Goal: Transaction & Acquisition: Download file/media

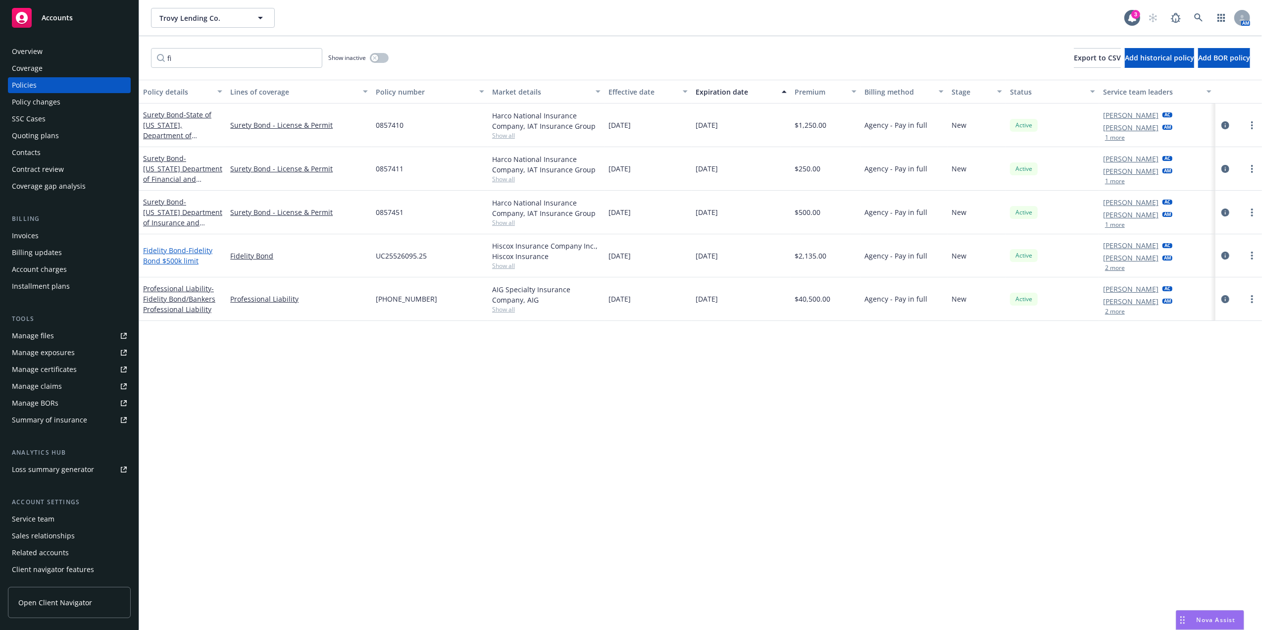
click at [164, 256] on span "- Fidelity Bond $500k limit" at bounding box center [177, 256] width 69 height 20
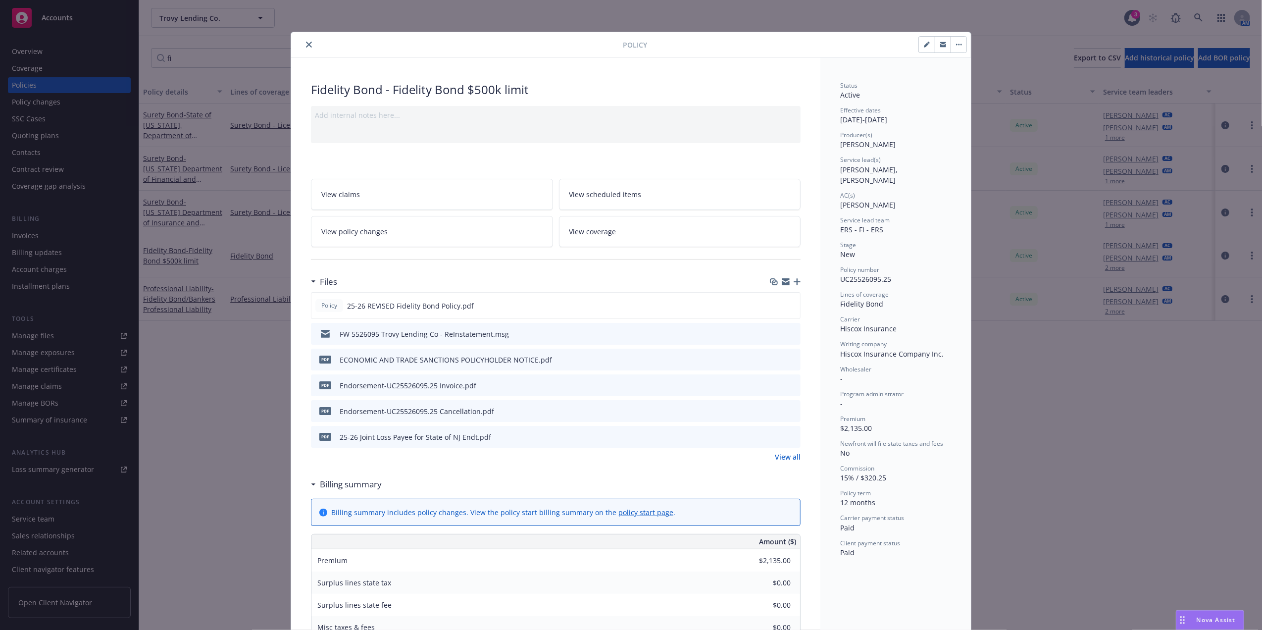
click at [790, 437] on icon "preview file" at bounding box center [791, 436] width 9 height 7
click at [306, 45] on icon "close" at bounding box center [309, 45] width 6 height 6
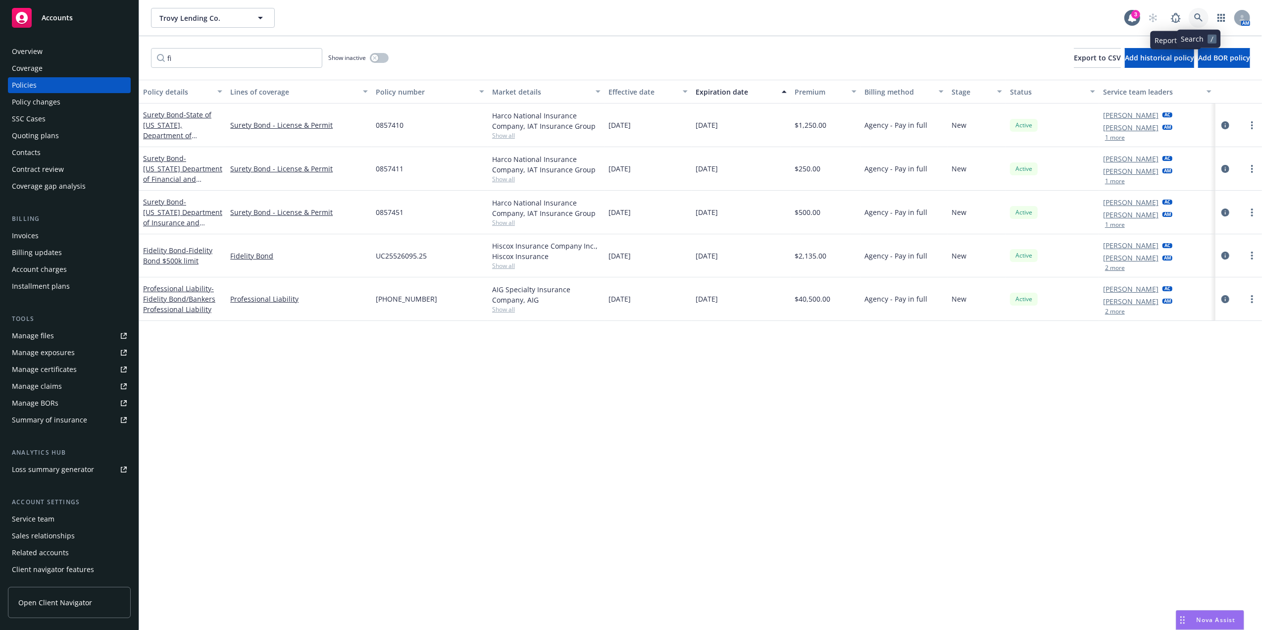
click at [1198, 20] on icon at bounding box center [1198, 17] width 9 height 9
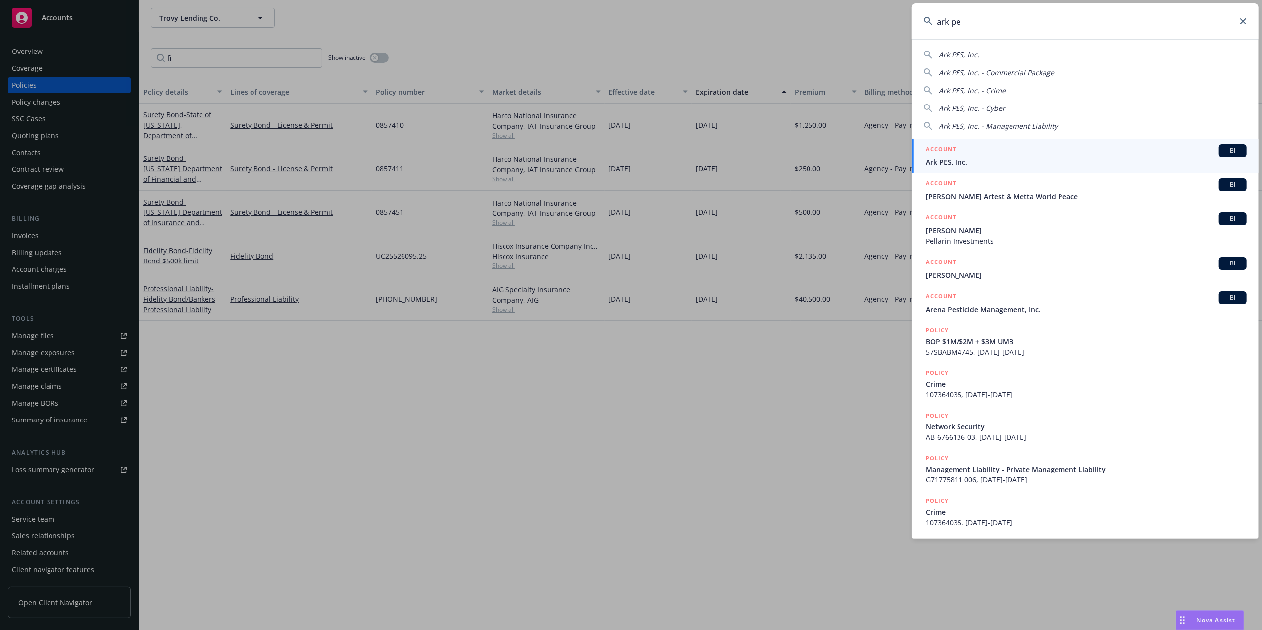
type input "ark pe"
click at [1096, 153] on div "ACCOUNT BI" at bounding box center [1086, 150] width 321 height 13
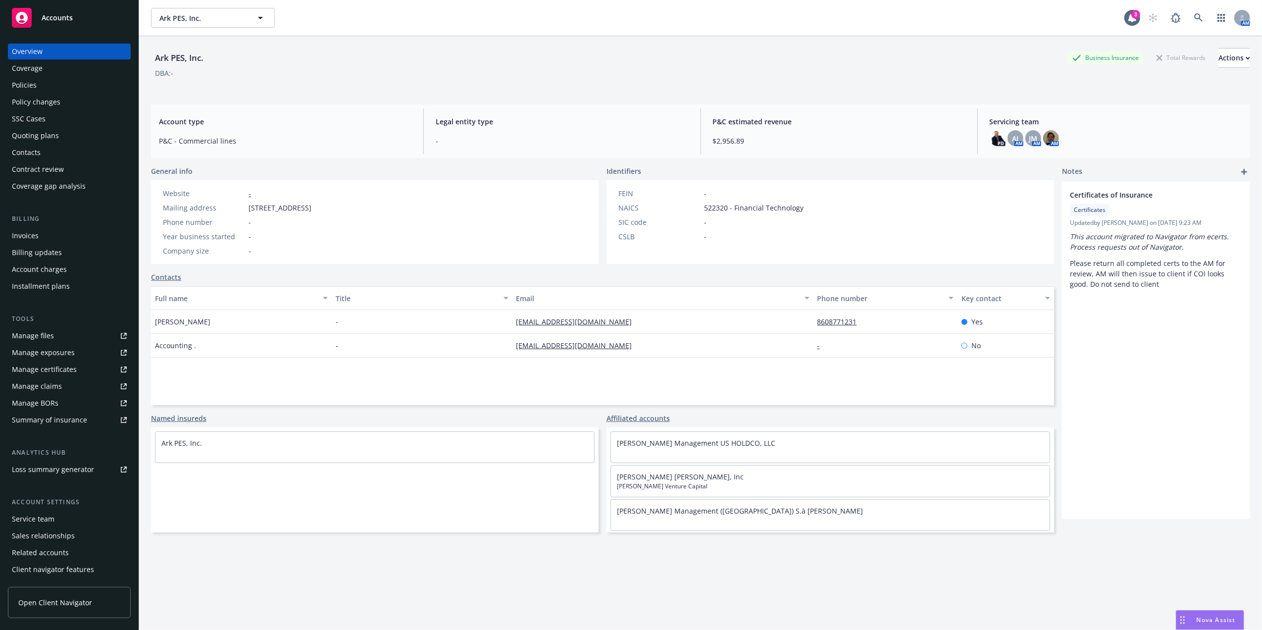
click at [50, 139] on div "Quoting plans" at bounding box center [35, 136] width 47 height 16
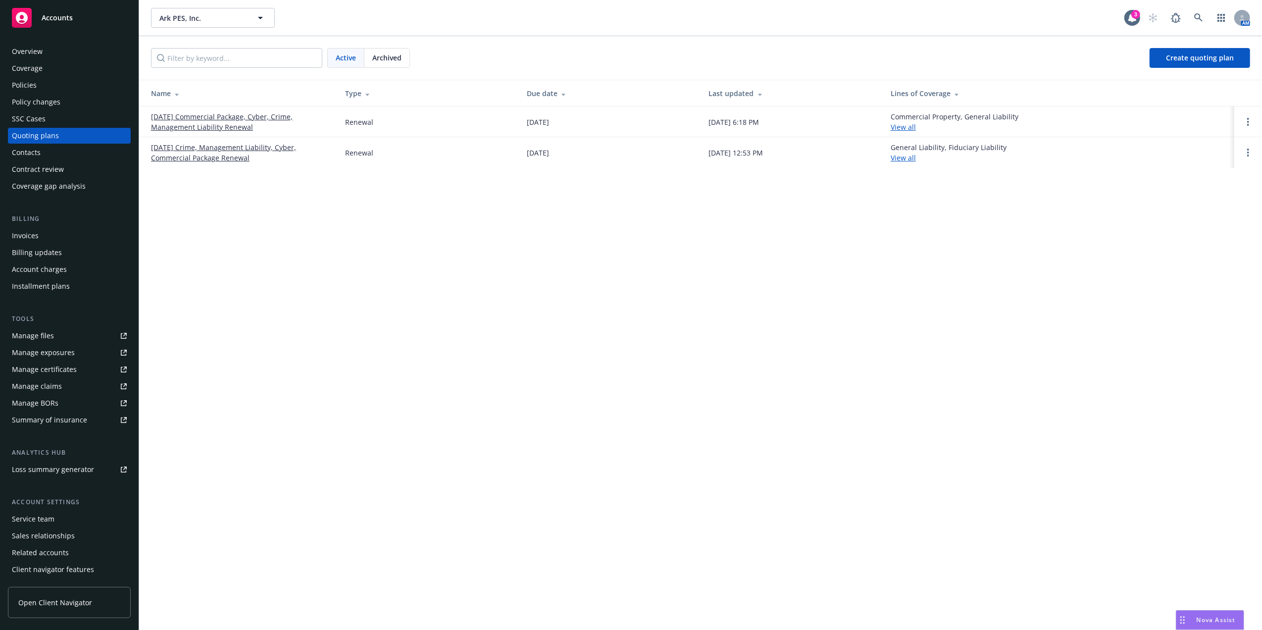
click at [59, 85] on div "Policies" at bounding box center [69, 85] width 115 height 16
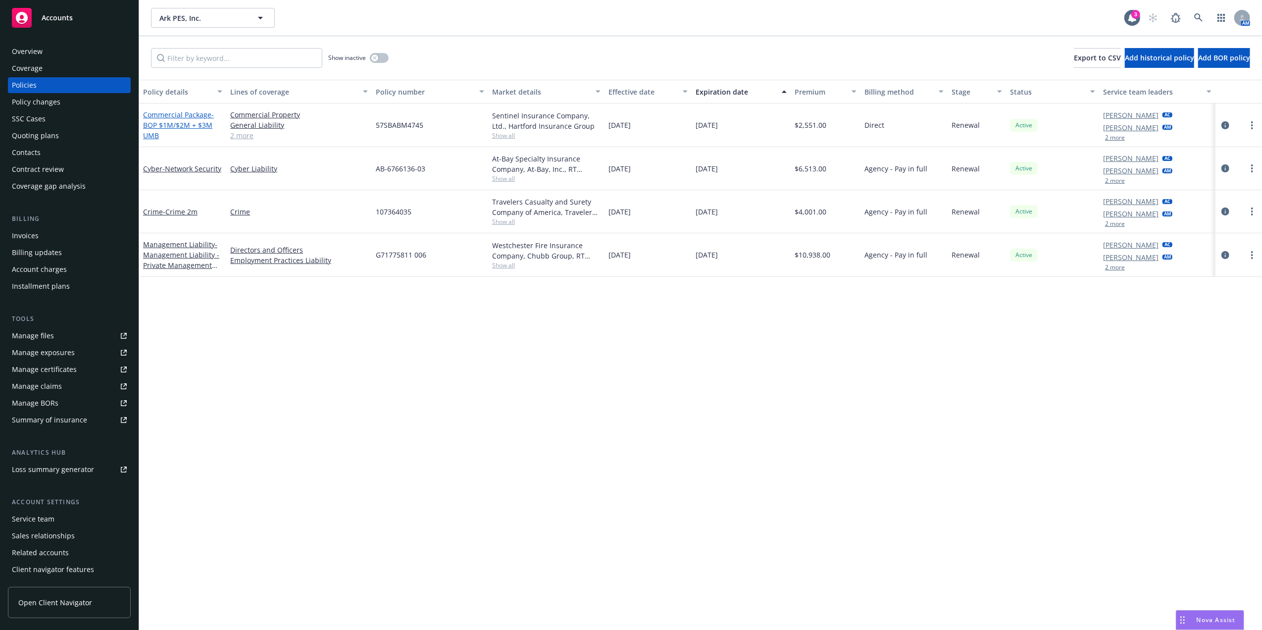
click at [178, 110] on link "Commercial Package - BOP $1M/$2M + $3M UMB" at bounding box center [178, 125] width 71 height 30
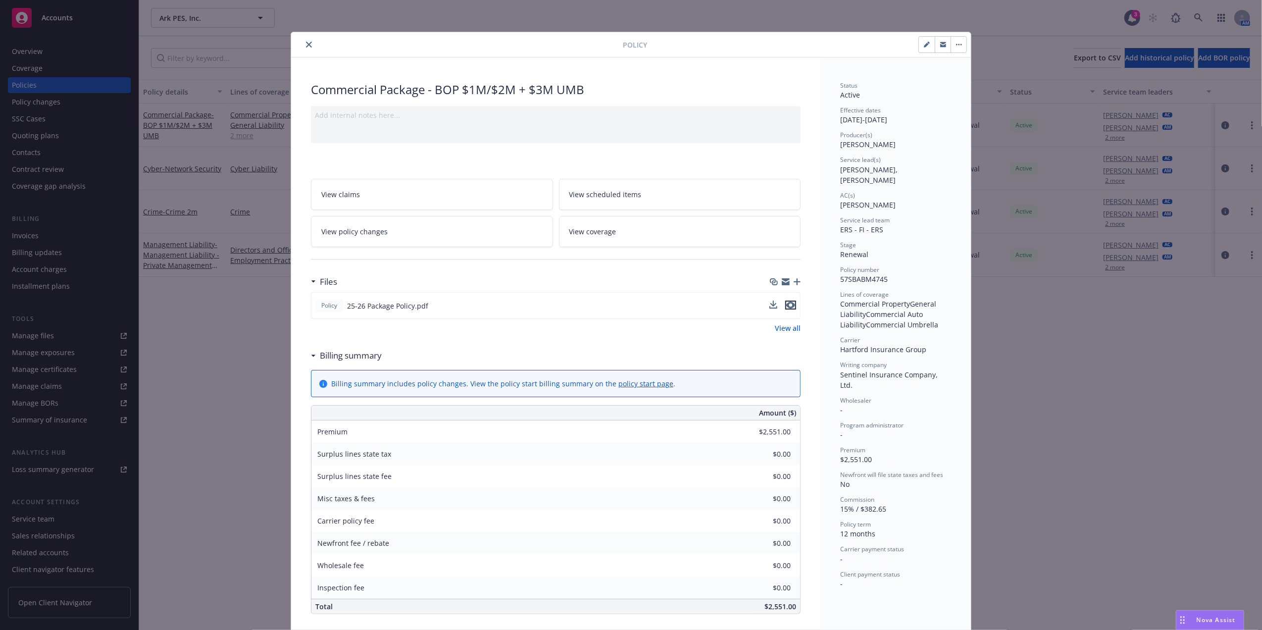
click at [786, 301] on icon "preview file" at bounding box center [790, 304] width 9 height 7
drag, startPoint x: 301, startPoint y: 41, endPoint x: 604, endPoint y: 0, distance: 305.1
click at [305, 42] on button "close" at bounding box center [309, 45] width 12 height 12
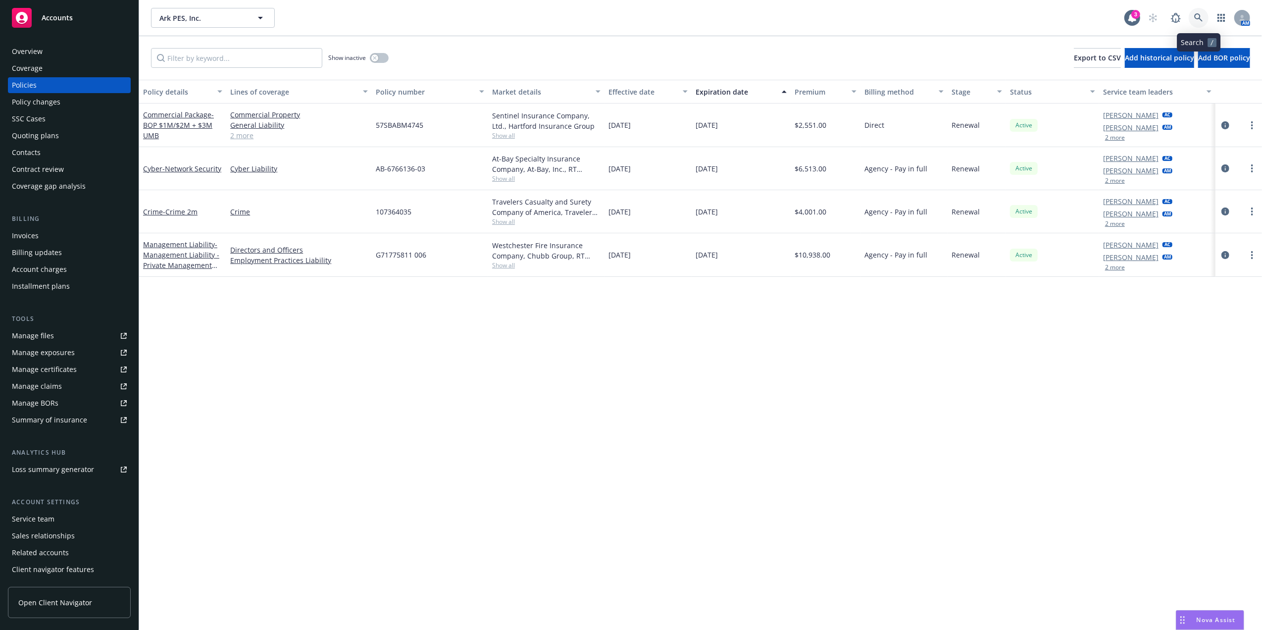
click at [1197, 14] on icon at bounding box center [1198, 17] width 9 height 9
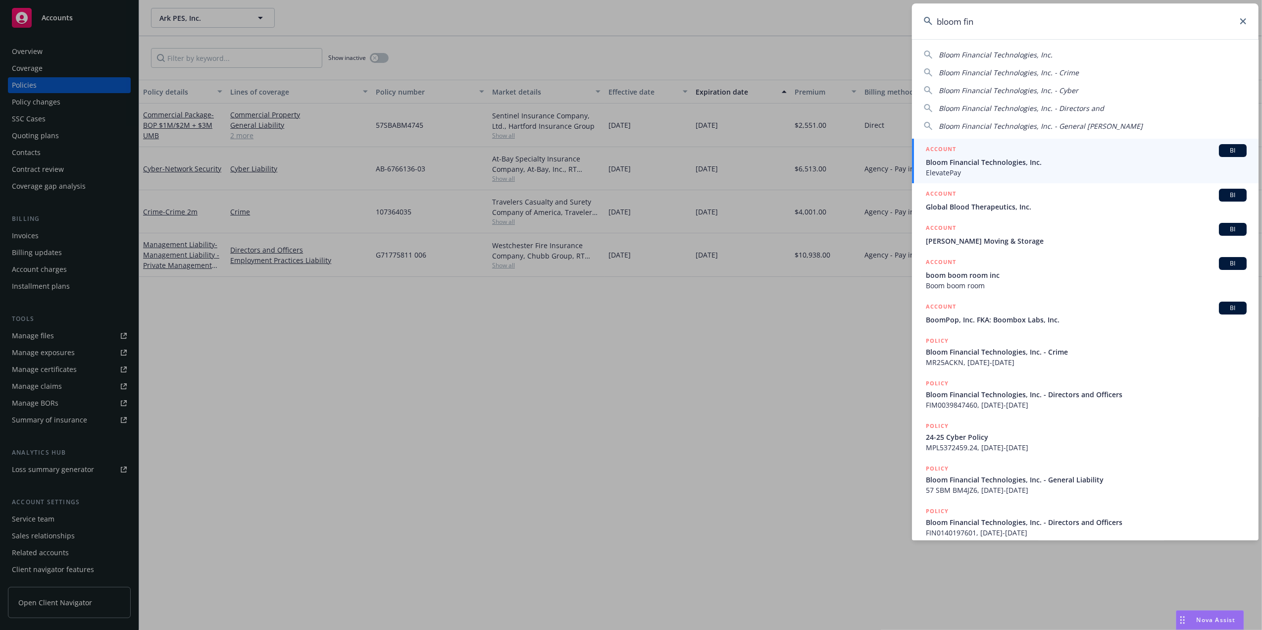
type input "bloom fin"
click at [1008, 155] on div "ACCOUNT BI" at bounding box center [1086, 150] width 321 height 13
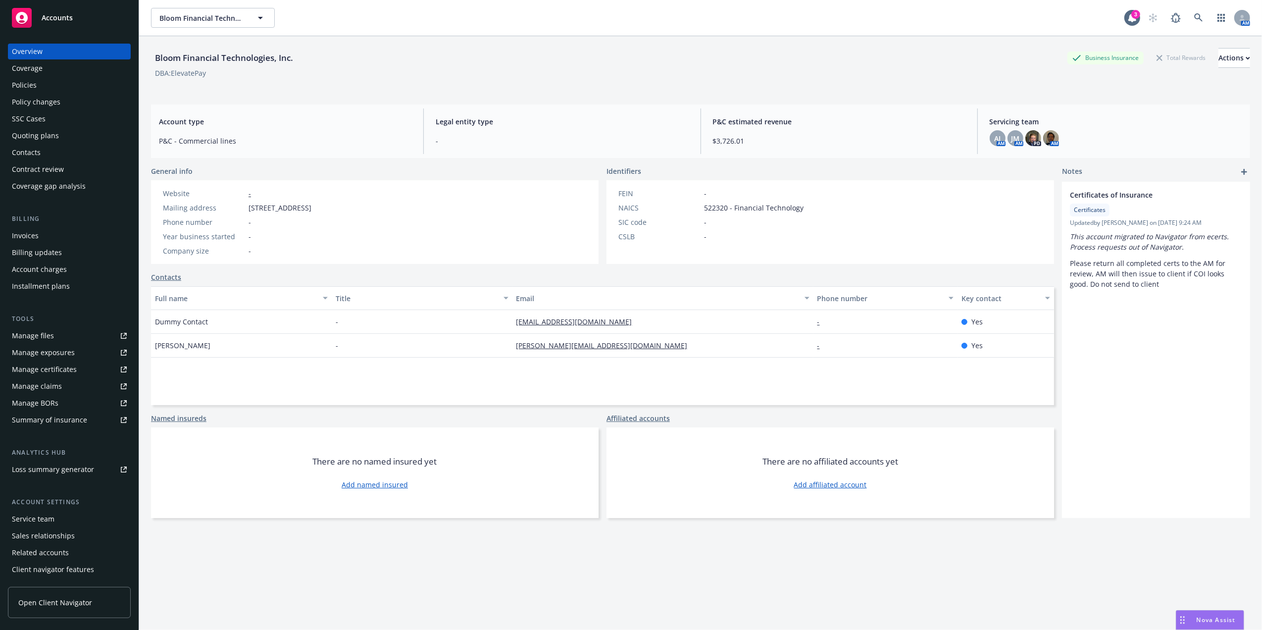
click at [18, 84] on div "Policies" at bounding box center [24, 85] width 25 height 16
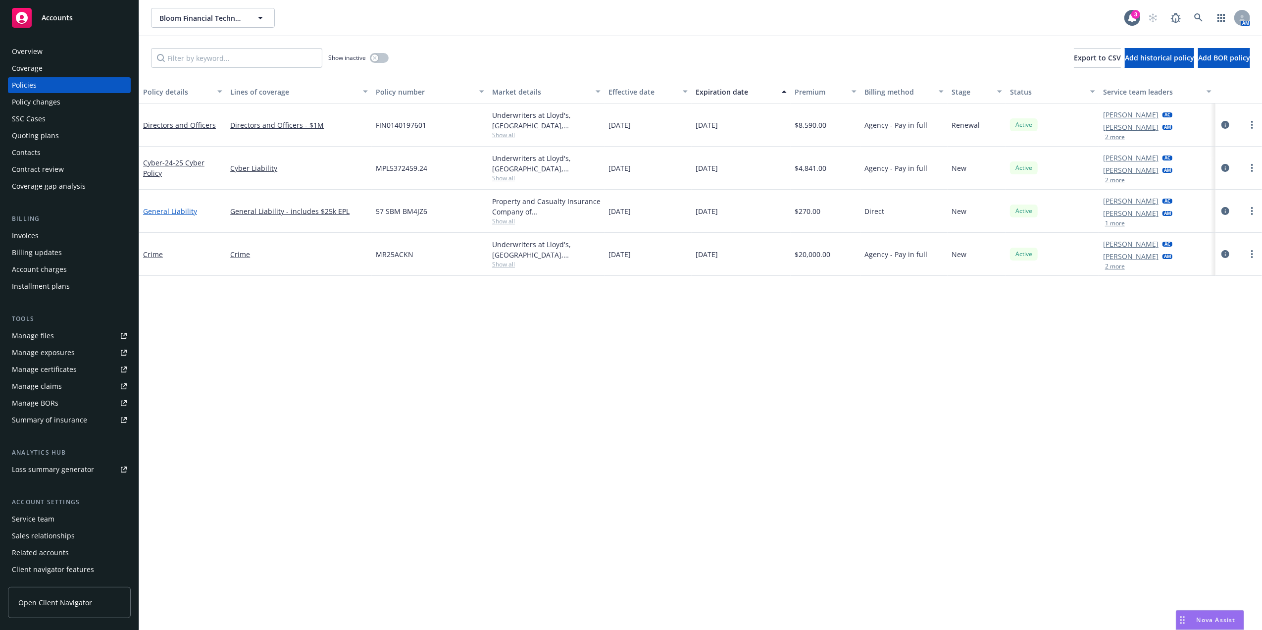
click at [161, 212] on link "General Liability" at bounding box center [170, 210] width 54 height 9
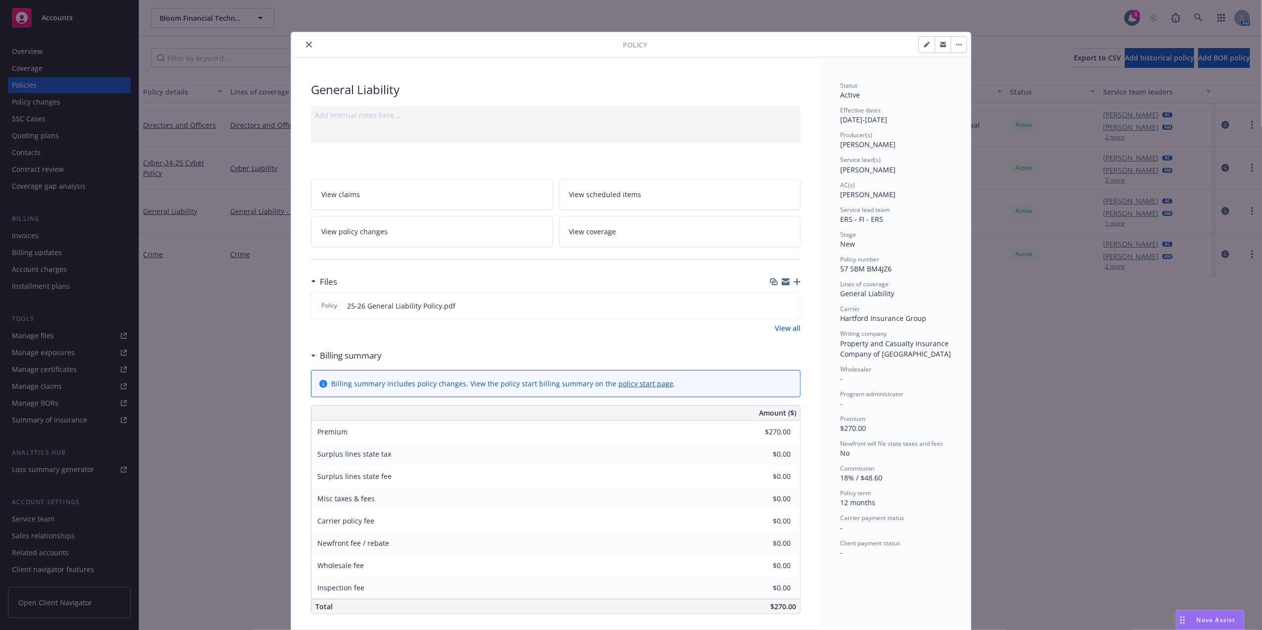
click at [306, 42] on icon "close" at bounding box center [309, 45] width 6 height 6
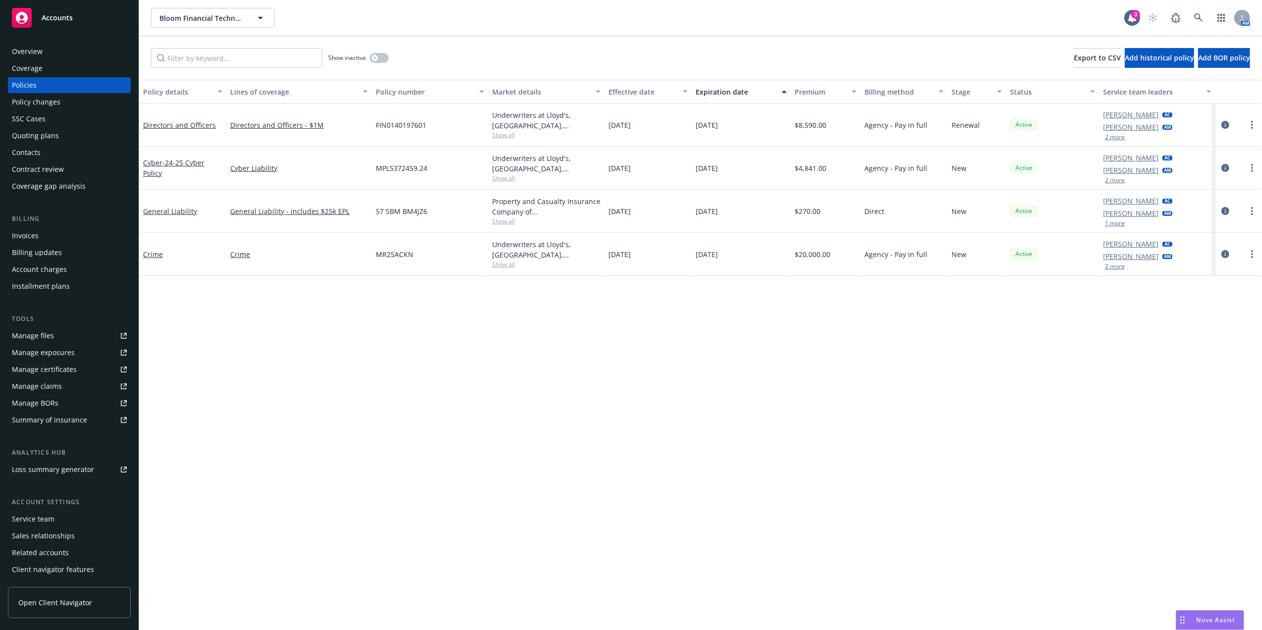
click at [63, 139] on div "Quoting plans" at bounding box center [69, 136] width 115 height 16
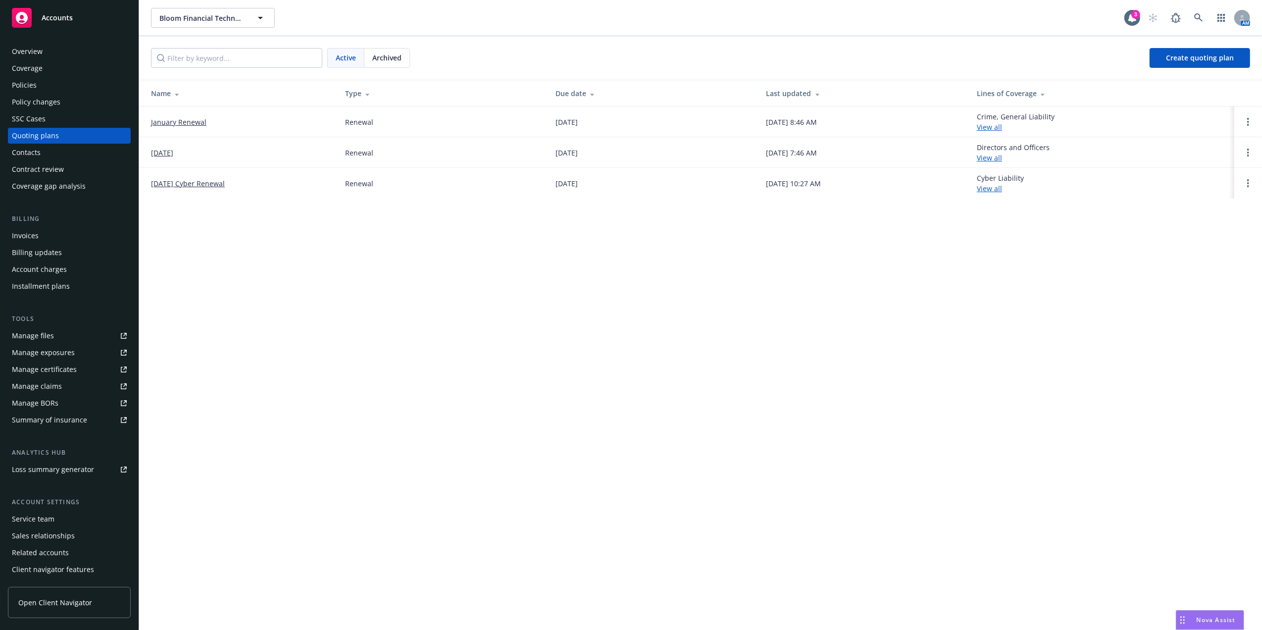
click at [195, 122] on link "January Renewal" at bounding box center [178, 122] width 55 height 10
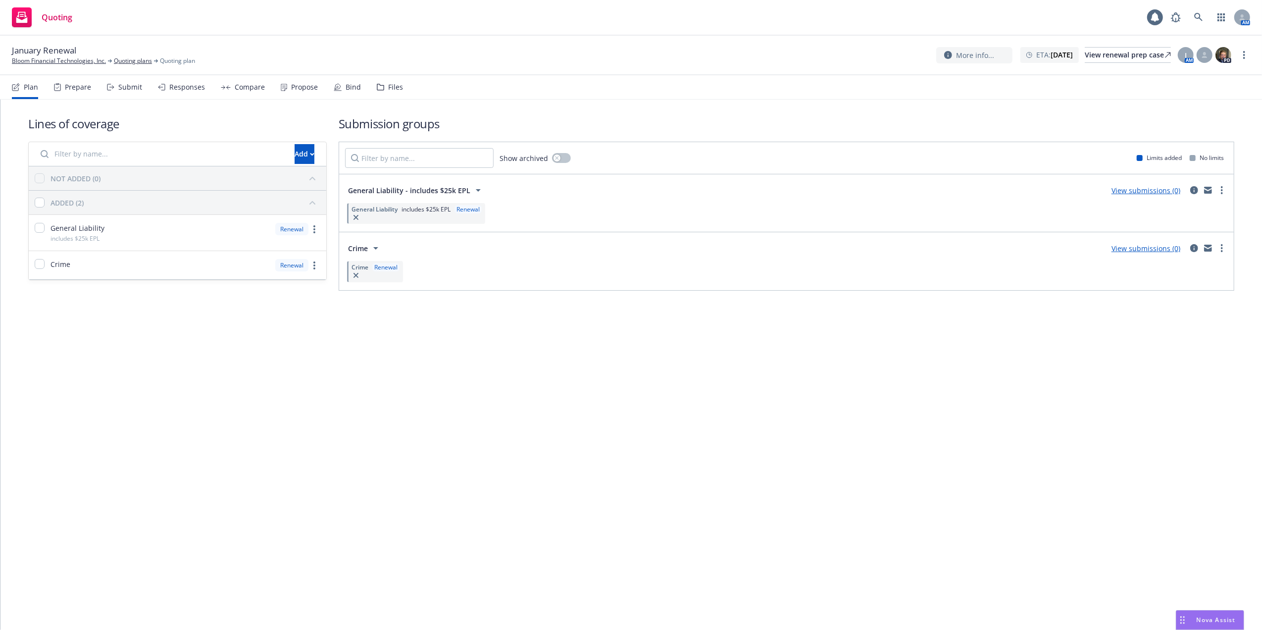
click at [389, 88] on div "Files" at bounding box center [395, 87] width 15 height 8
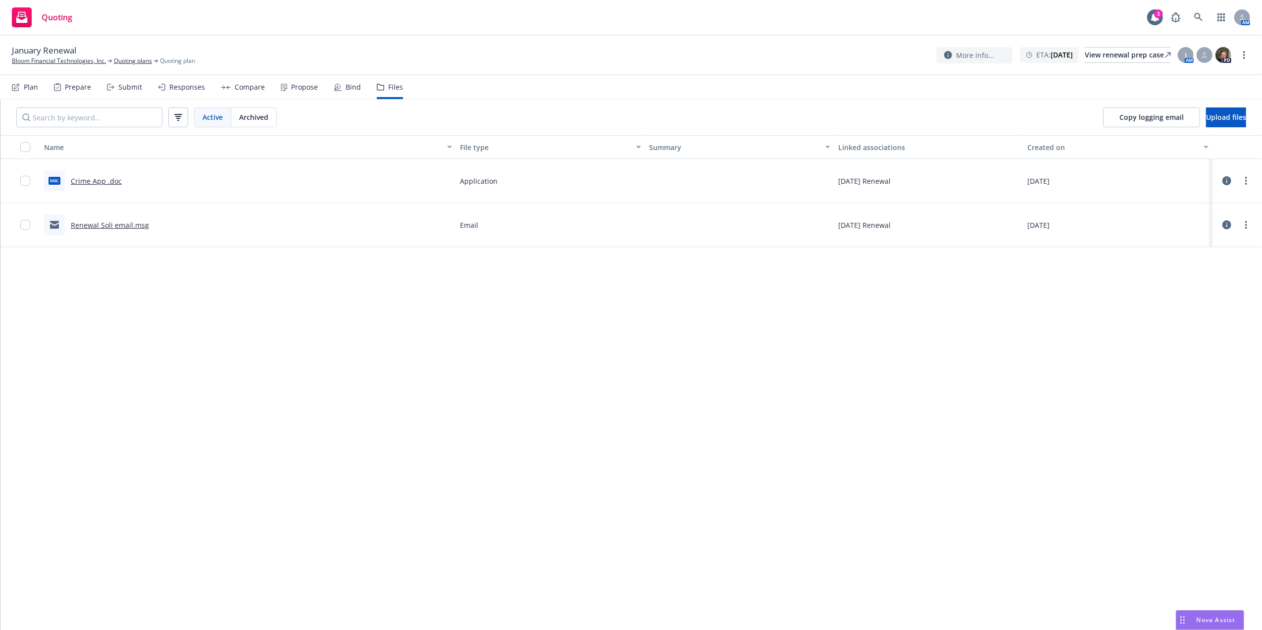
click at [96, 180] on link "Crime App .doc" at bounding box center [96, 180] width 51 height 9
click at [21, 177] on input "checkbox" at bounding box center [25, 181] width 10 height 10
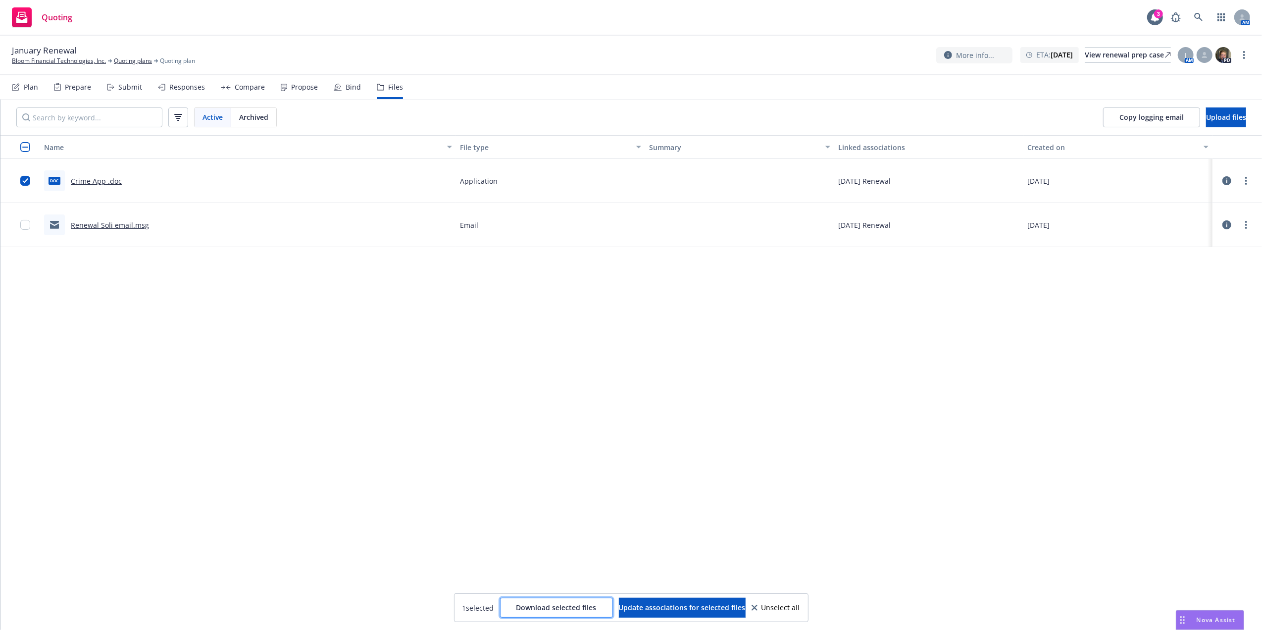
click at [568, 613] on button "Download selected files" at bounding box center [556, 607] width 113 height 20
click at [573, 20] on div "Quoting 3 AM" at bounding box center [631, 18] width 1262 height 36
click at [1197, 14] on icon at bounding box center [1198, 17] width 8 height 8
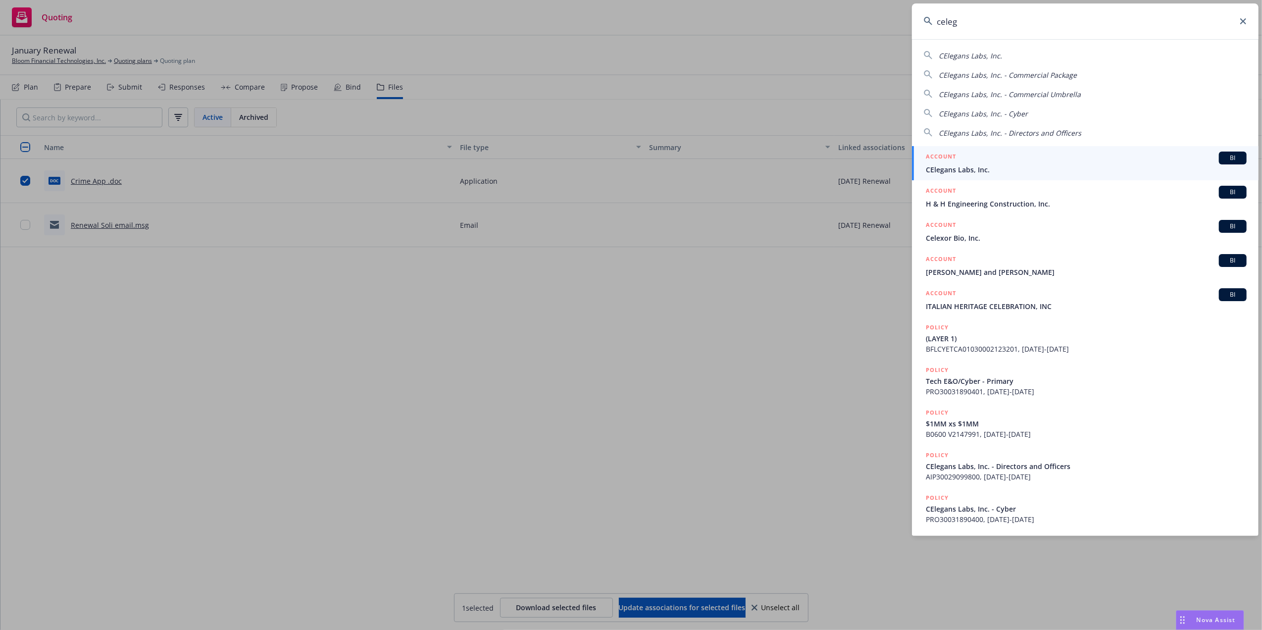
type input "celeg"
click at [968, 157] on div "ACCOUNT BI" at bounding box center [1086, 157] width 321 height 13
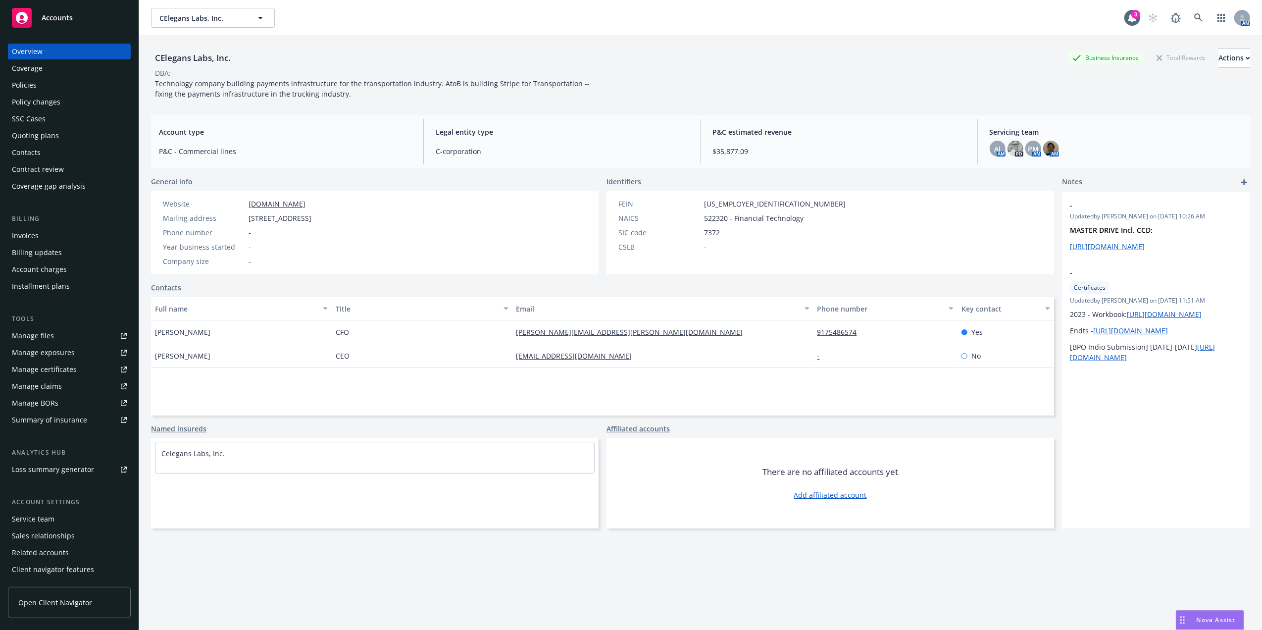
click at [21, 84] on div "Policies" at bounding box center [24, 85] width 25 height 16
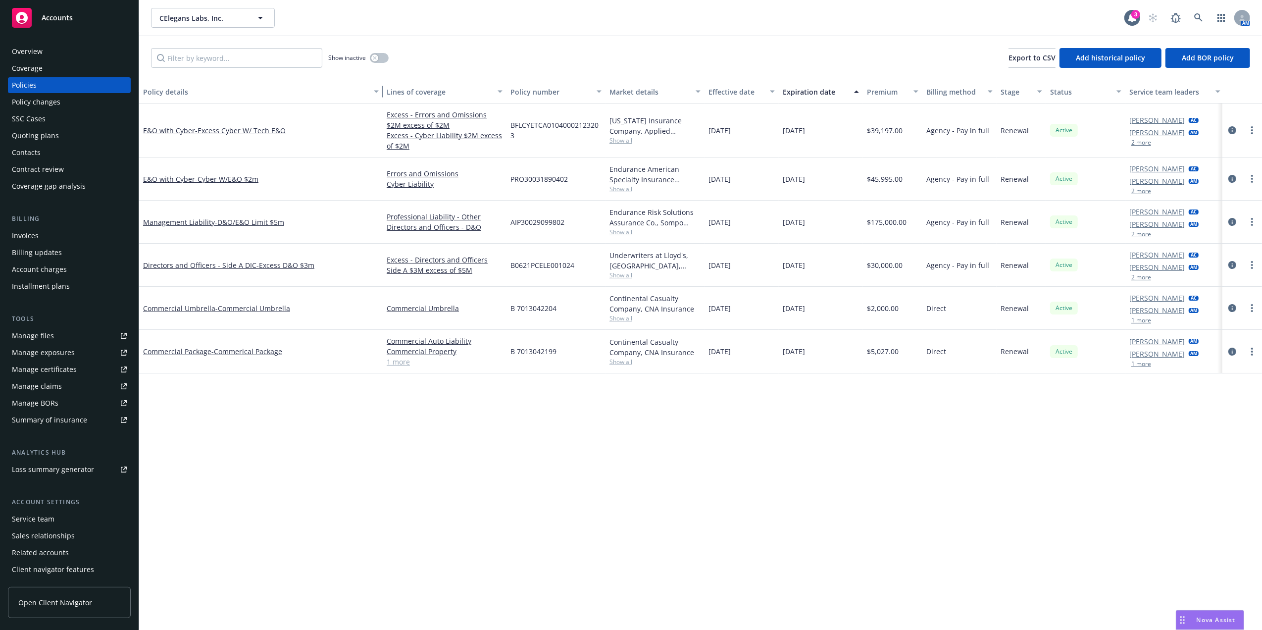
drag, startPoint x: 221, startPoint y: 91, endPoint x: 390, endPoint y: 103, distance: 169.7
click at [390, 103] on div "Policy details Lines of coverage Policy number Market details Effective date Ex…" at bounding box center [701, 92] width 1125 height 24
click at [239, 348] on span "- Commerical Package" at bounding box center [246, 351] width 71 height 9
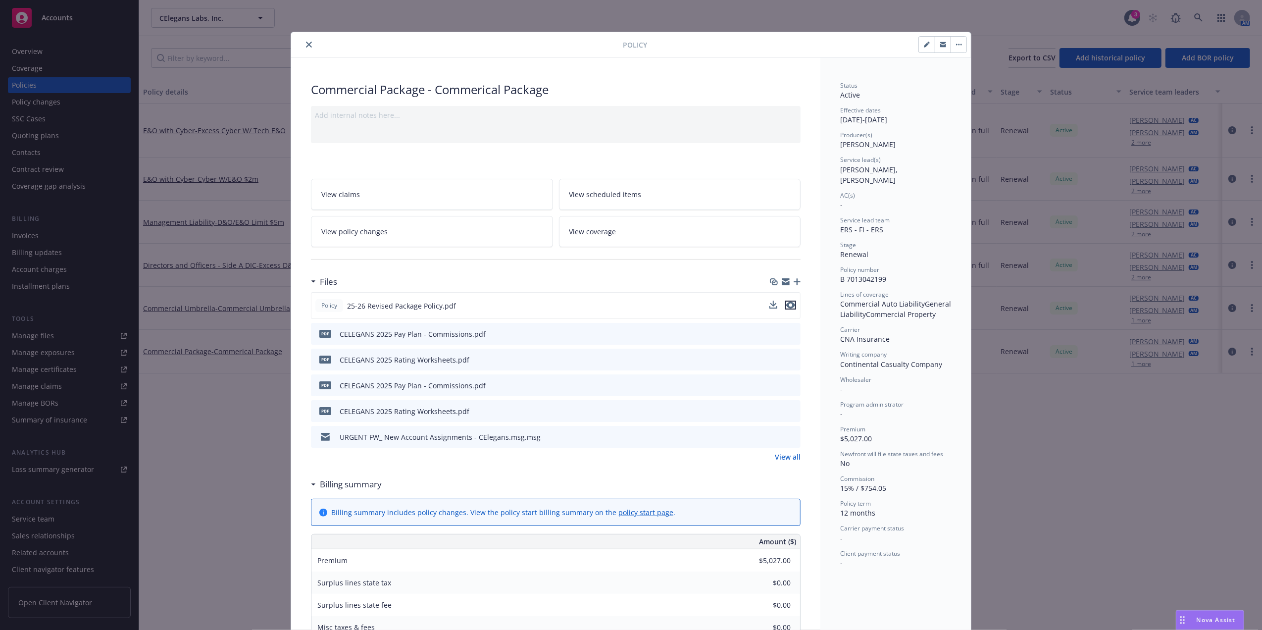
click at [787, 302] on icon "preview file" at bounding box center [790, 304] width 9 height 7
